Goal: Task Accomplishment & Management: Use online tool/utility

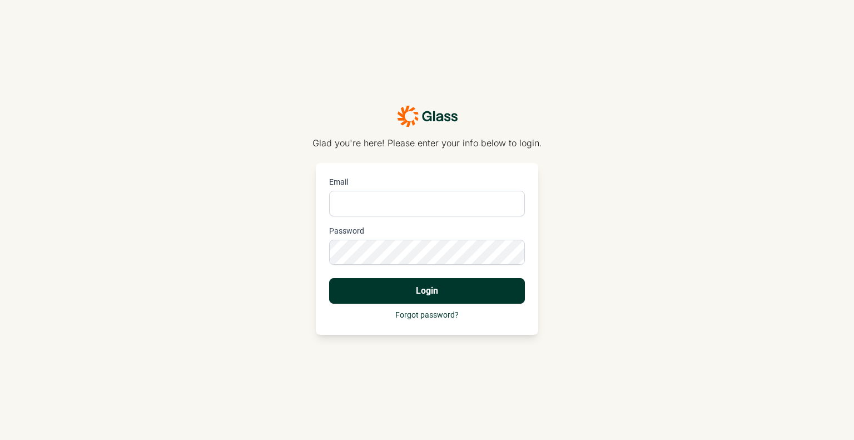
type input "[PERSON_NAME][EMAIL_ADDRESS][PERSON_NAME][DOMAIN_NAME]"
click at [482, 280] on button "Login" at bounding box center [427, 291] width 196 height 26
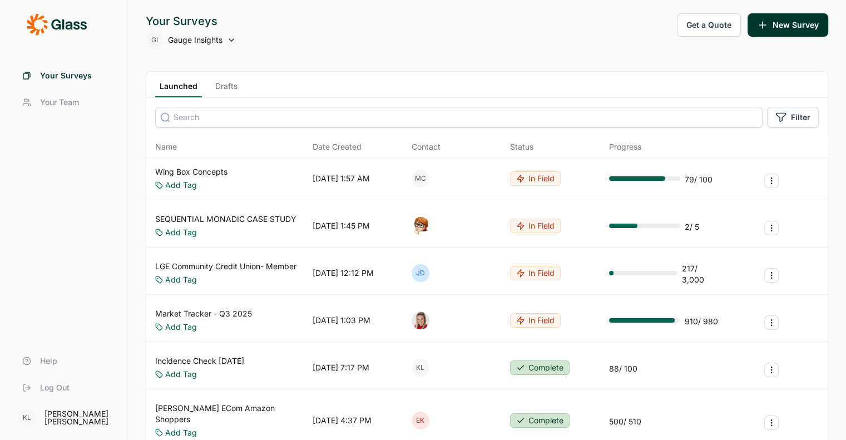
click at [210, 172] on link "Wing Box Concepts" at bounding box center [191, 171] width 72 height 11
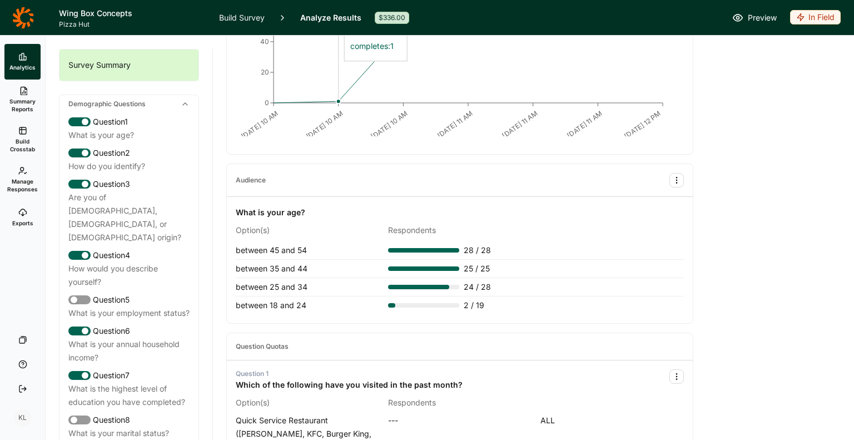
scroll to position [278, 0]
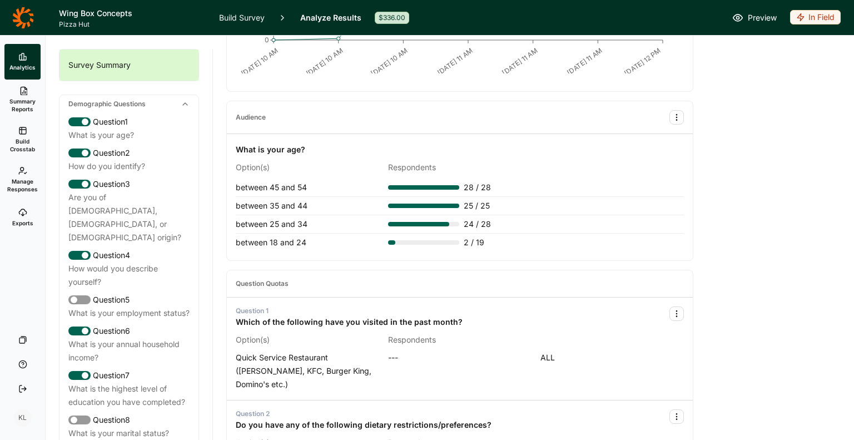
click at [804, 19] on icon "button" at bounding box center [800, 17] width 9 height 9
click at [763, 82] on button "Draft" at bounding box center [774, 83] width 126 height 24
click at [21, 100] on span "Summary Reports" at bounding box center [22, 105] width 27 height 16
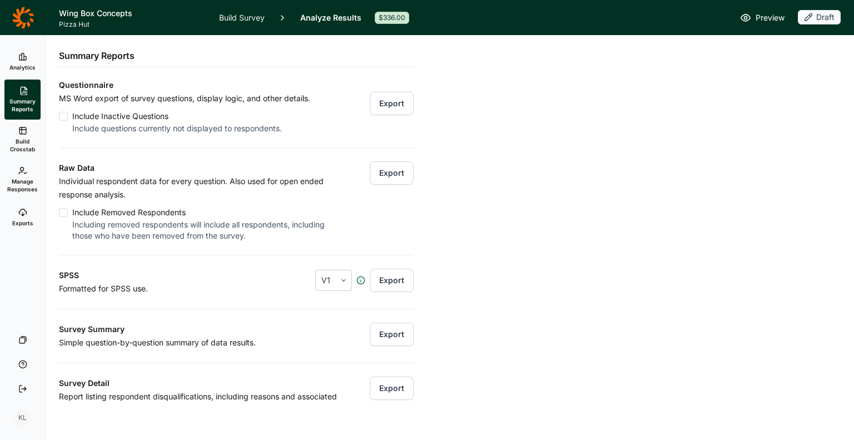
click at [385, 177] on button "Export" at bounding box center [392, 172] width 44 height 23
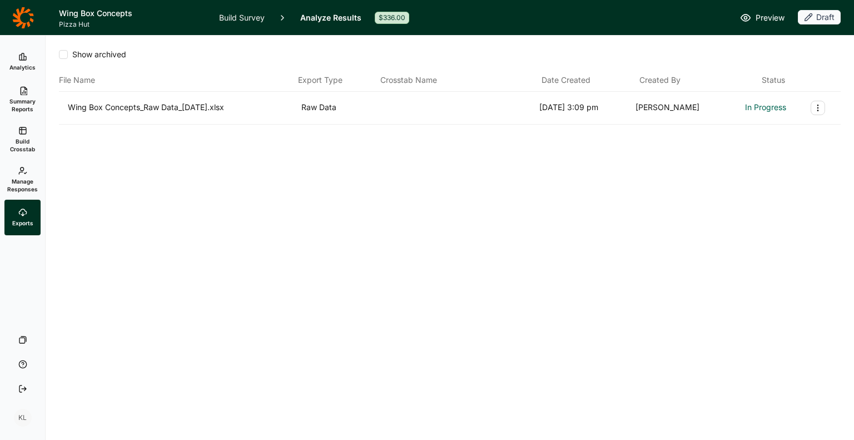
click at [28, 134] on link "Build Crosstab" at bounding box center [22, 140] width 36 height 40
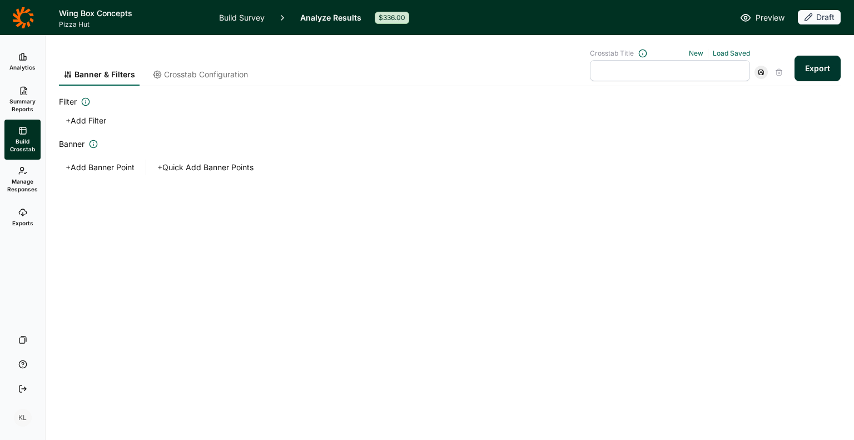
click at [30, 97] on span "Summary Reports" at bounding box center [22, 105] width 27 height 16
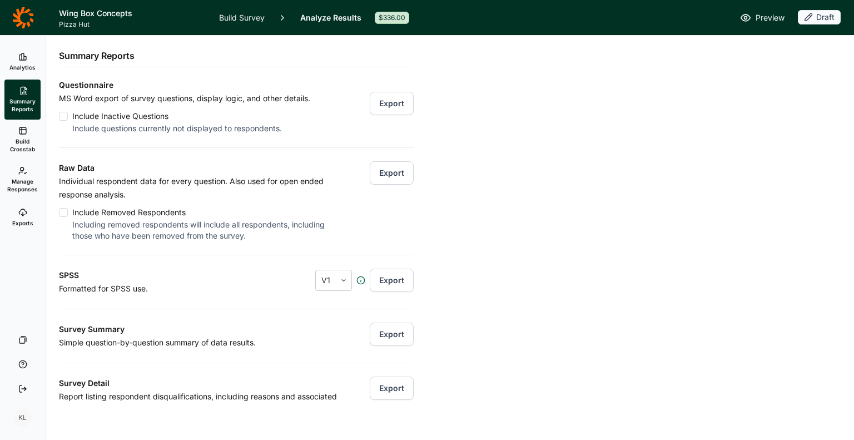
click at [376, 330] on button "Export" at bounding box center [392, 333] width 44 height 23
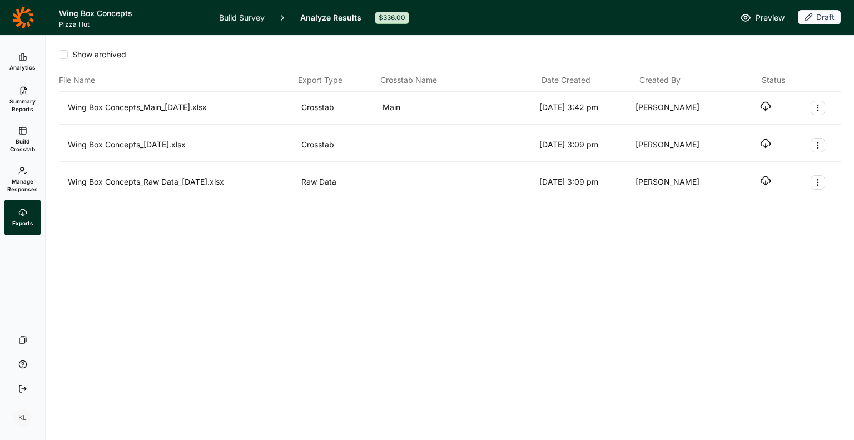
click at [767, 105] on icon "button" at bounding box center [765, 106] width 11 height 11
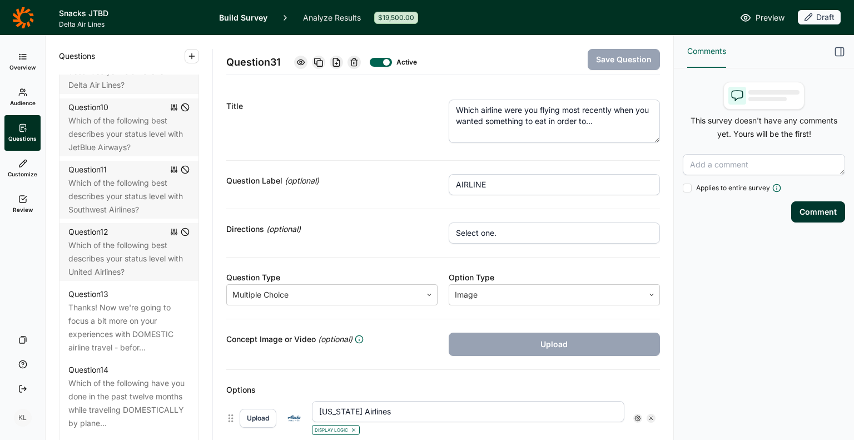
scroll to position [167, 0]
